Goal: Transaction & Acquisition: Obtain resource

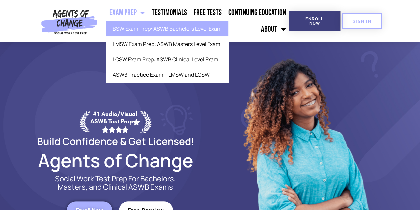
click at [143, 27] on link "BSW Exam Prep: ASWB Bachelors Level Exam" at bounding box center [167, 28] width 123 height 15
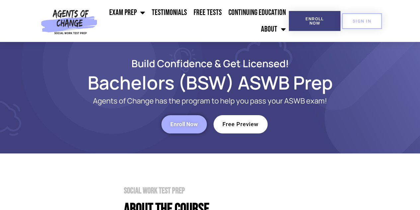
click at [256, 126] on span "Free Preview" at bounding box center [241, 124] width 36 height 6
